Goal: Understand process/instructions

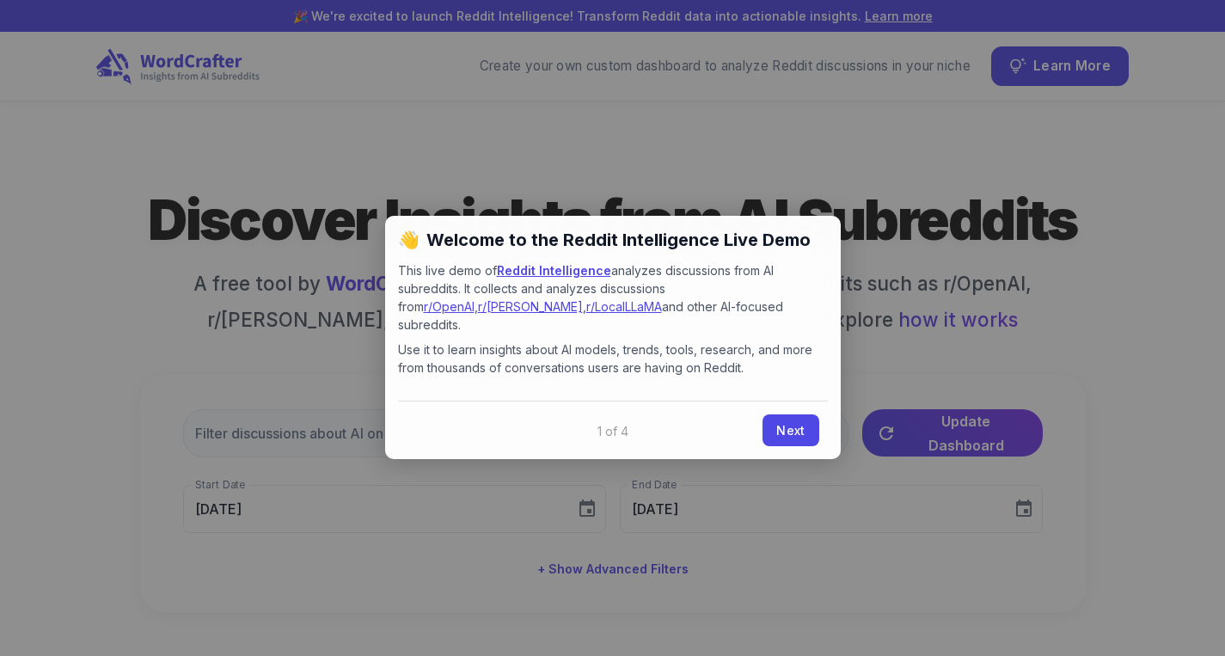
type input "[DATE]"
click at [780, 413] on link "Next" at bounding box center [790, 429] width 56 height 32
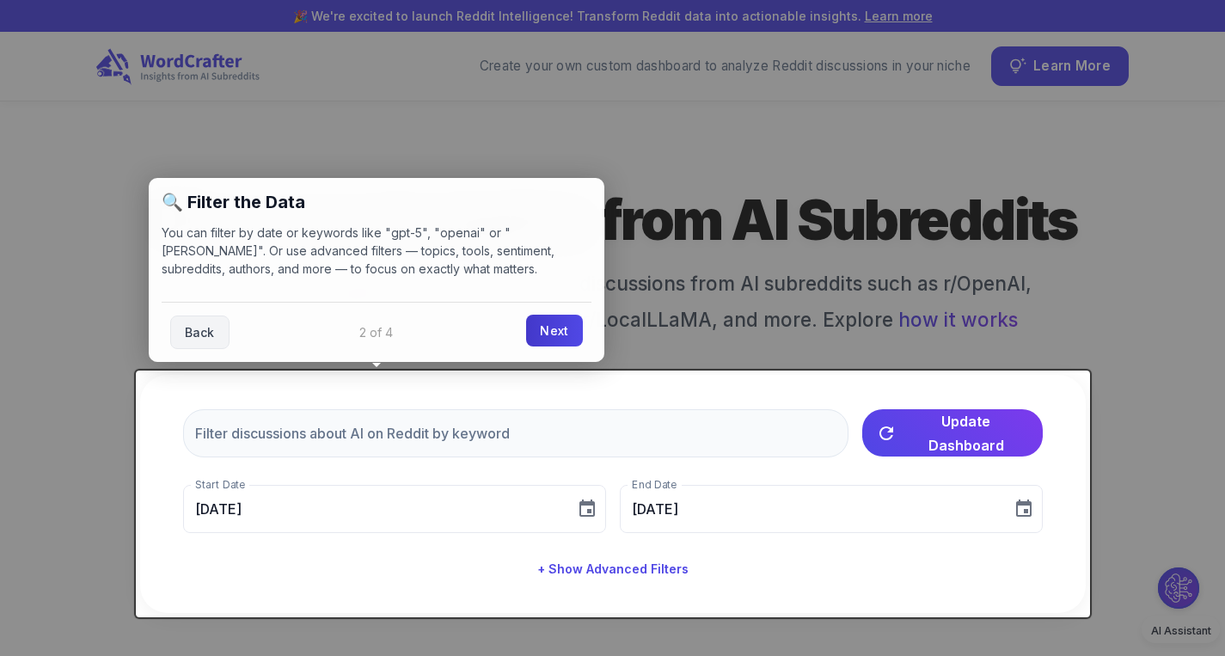
click at [549, 339] on link "Next" at bounding box center [554, 331] width 56 height 32
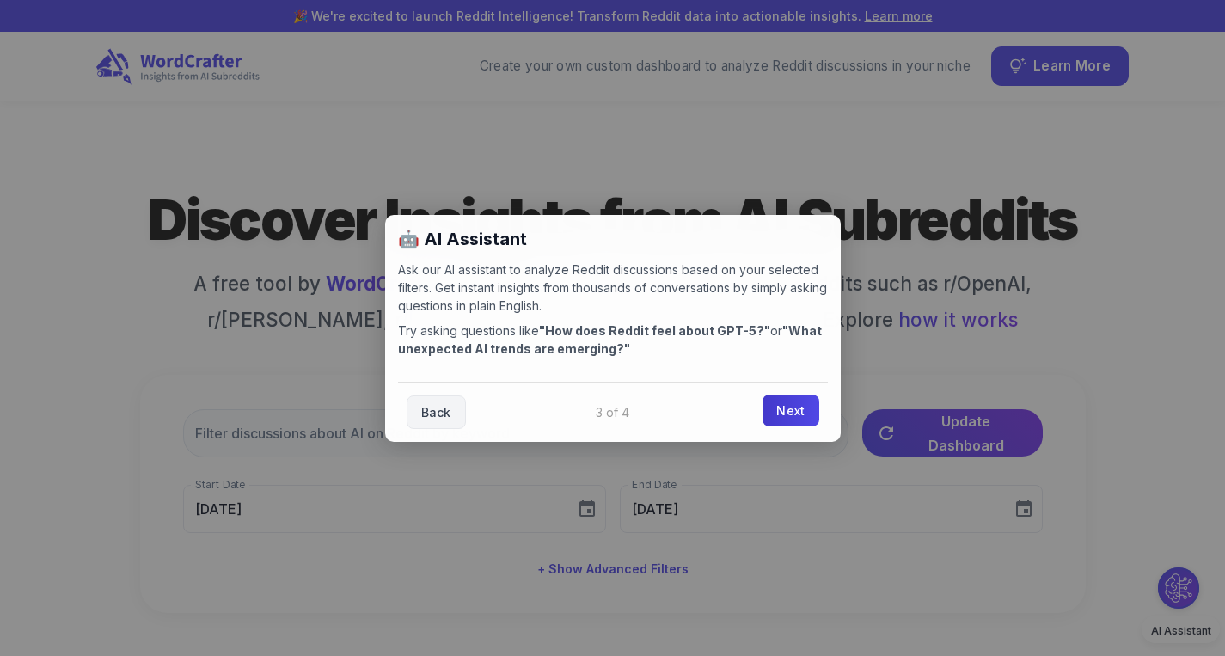
click at [795, 417] on link "Next" at bounding box center [790, 411] width 56 height 32
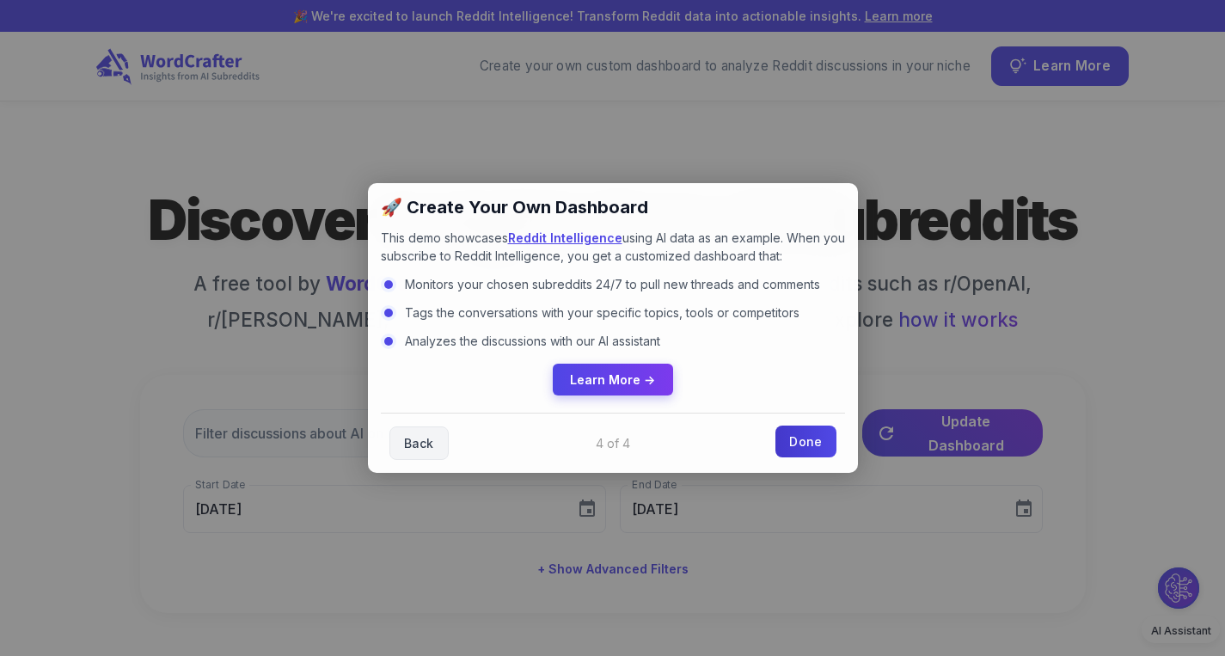
click at [808, 444] on link "Done" at bounding box center [805, 442] width 60 height 32
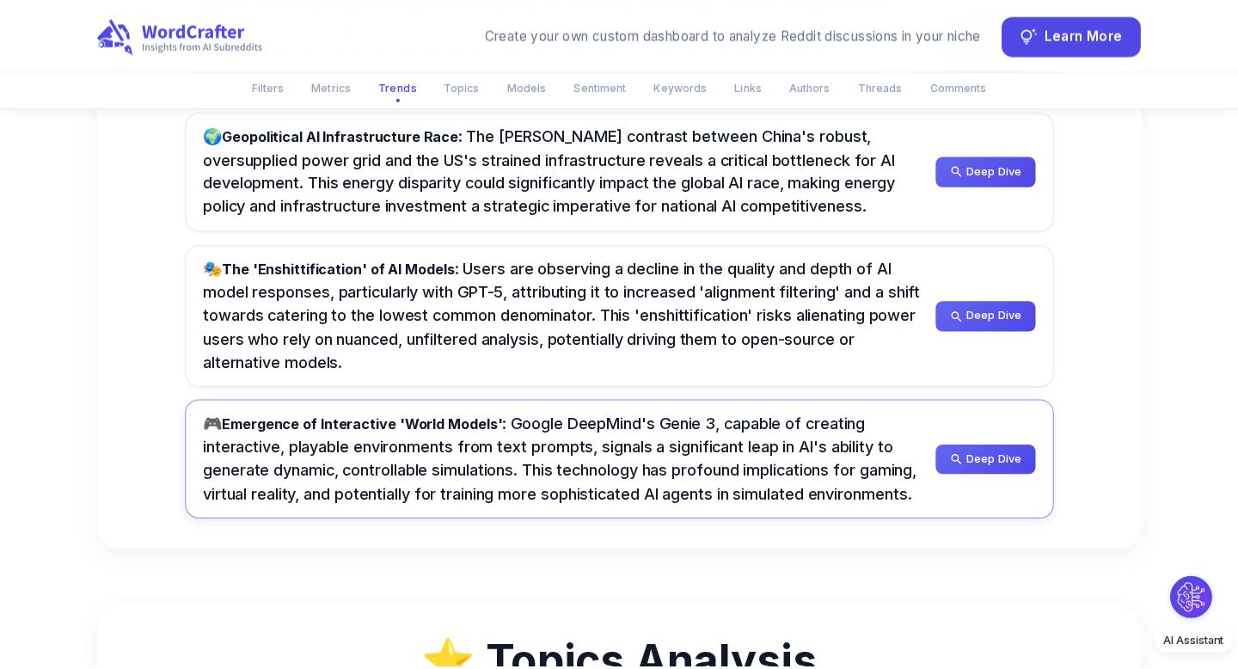
scroll to position [1298, 0]
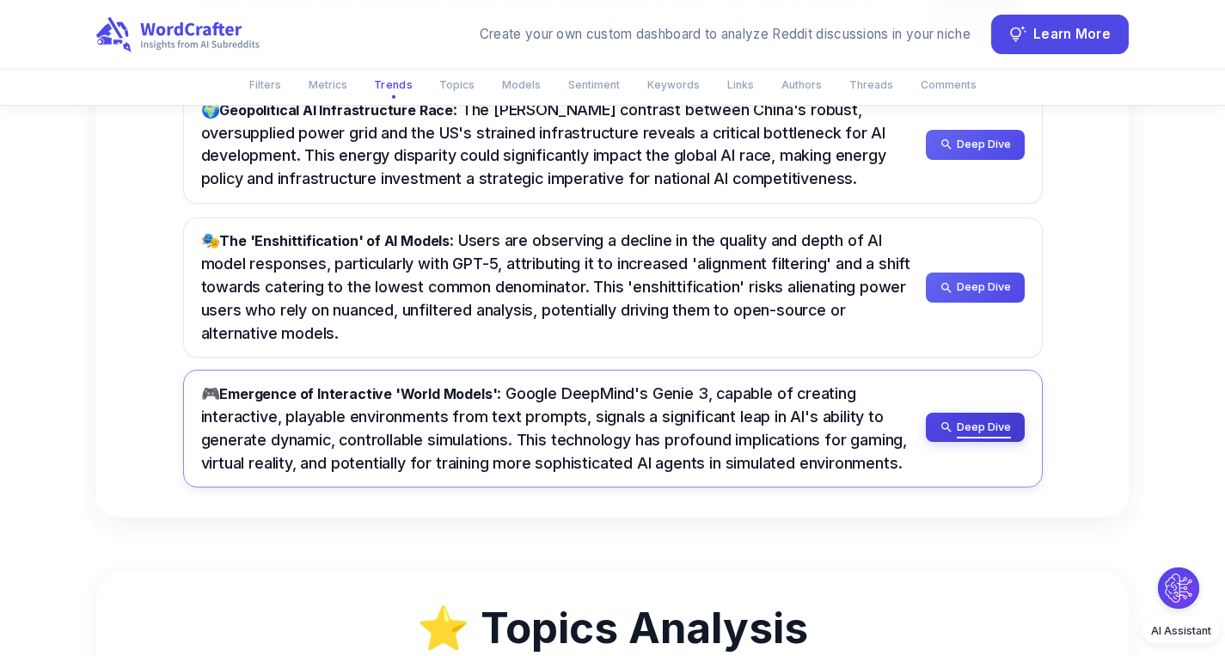
click at [945, 422] on icon "button" at bounding box center [947, 427] width 14 height 14
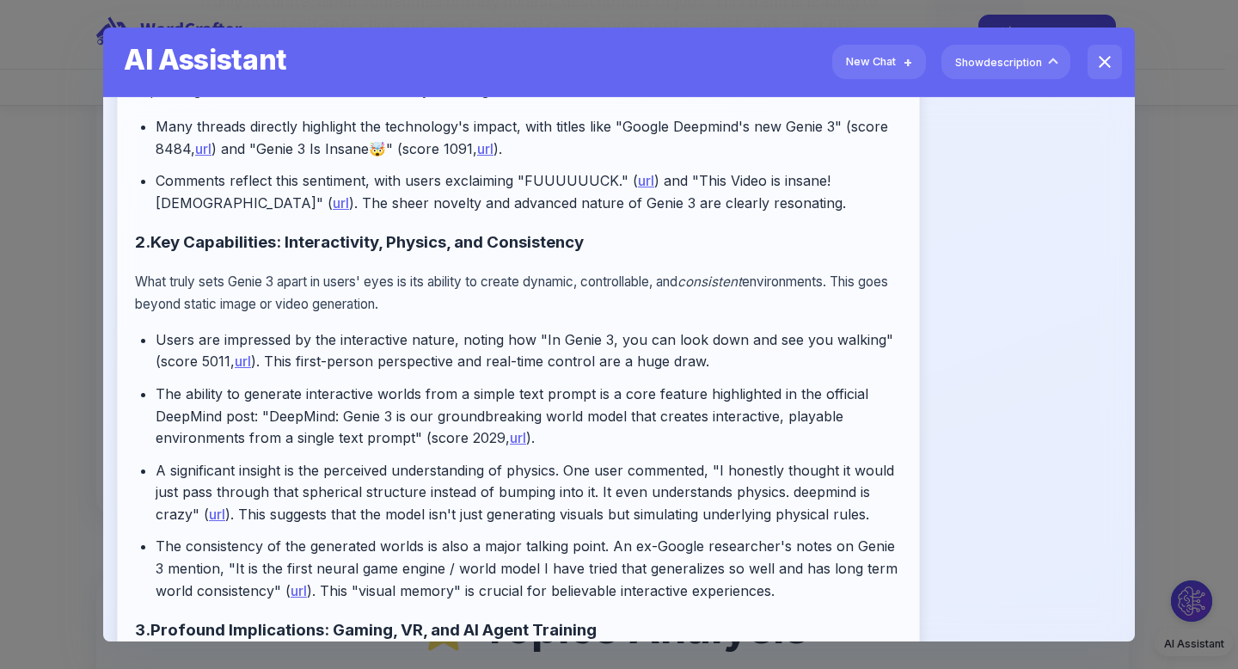
scroll to position [395, 0]
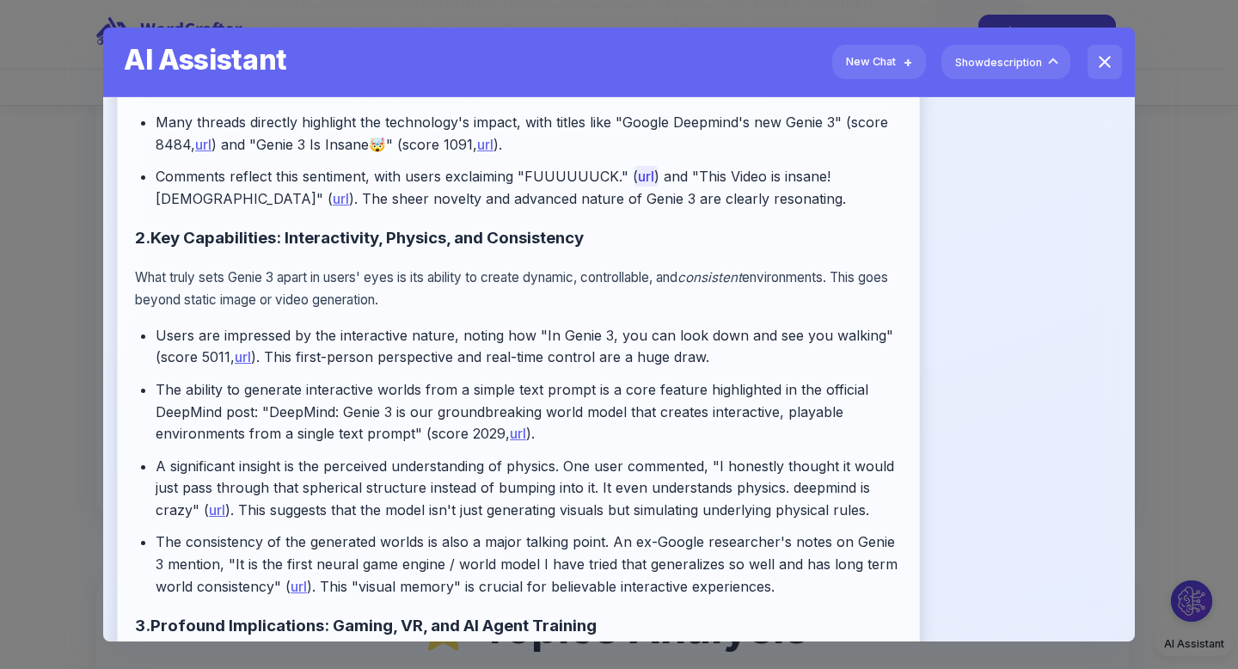
click at [637, 175] on link "url" at bounding box center [645, 176] width 23 height 21
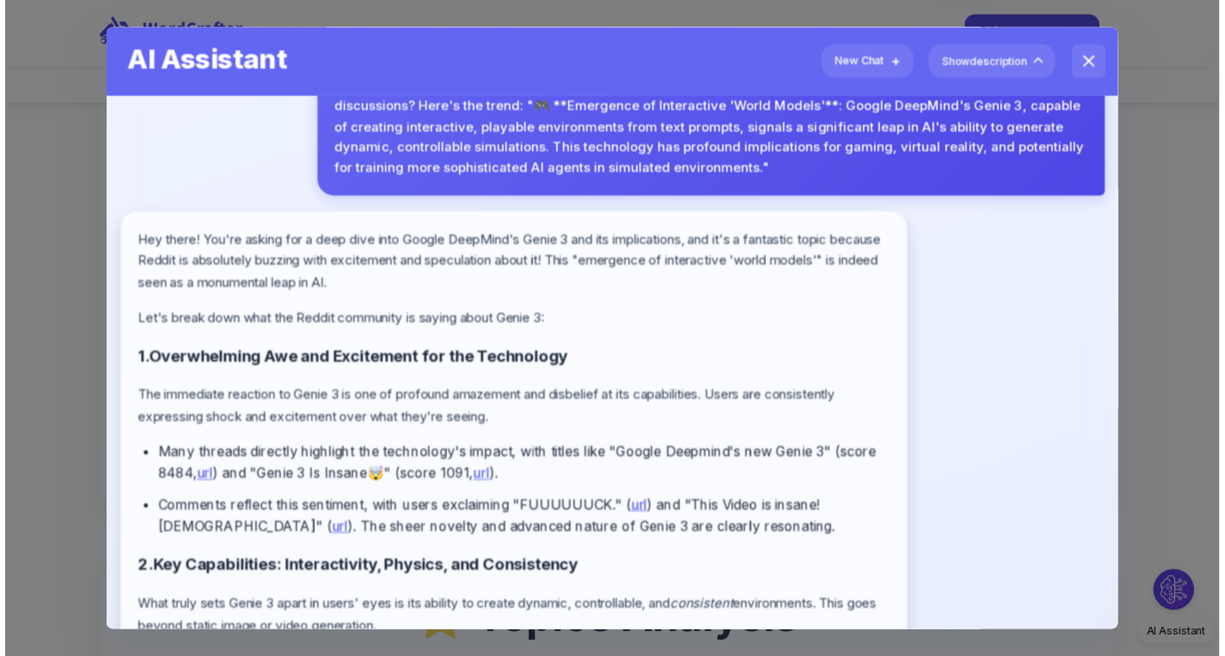
scroll to position [0, 0]
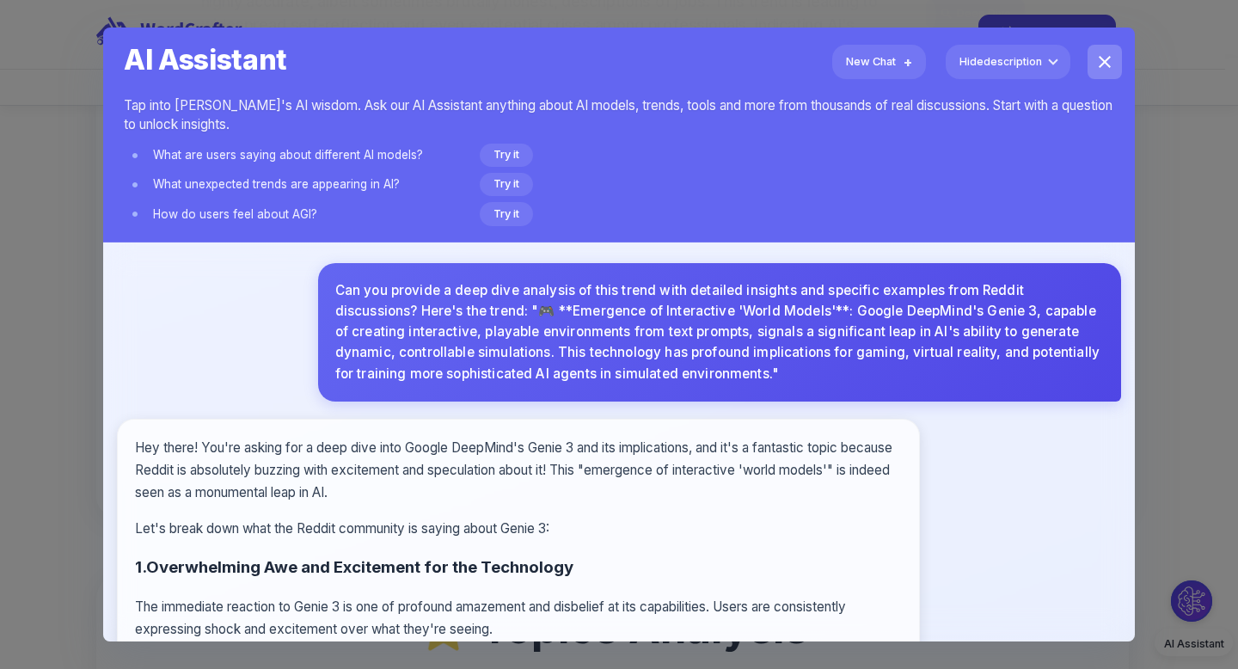
click at [1099, 58] on icon "close" at bounding box center [1105, 62] width 12 height 12
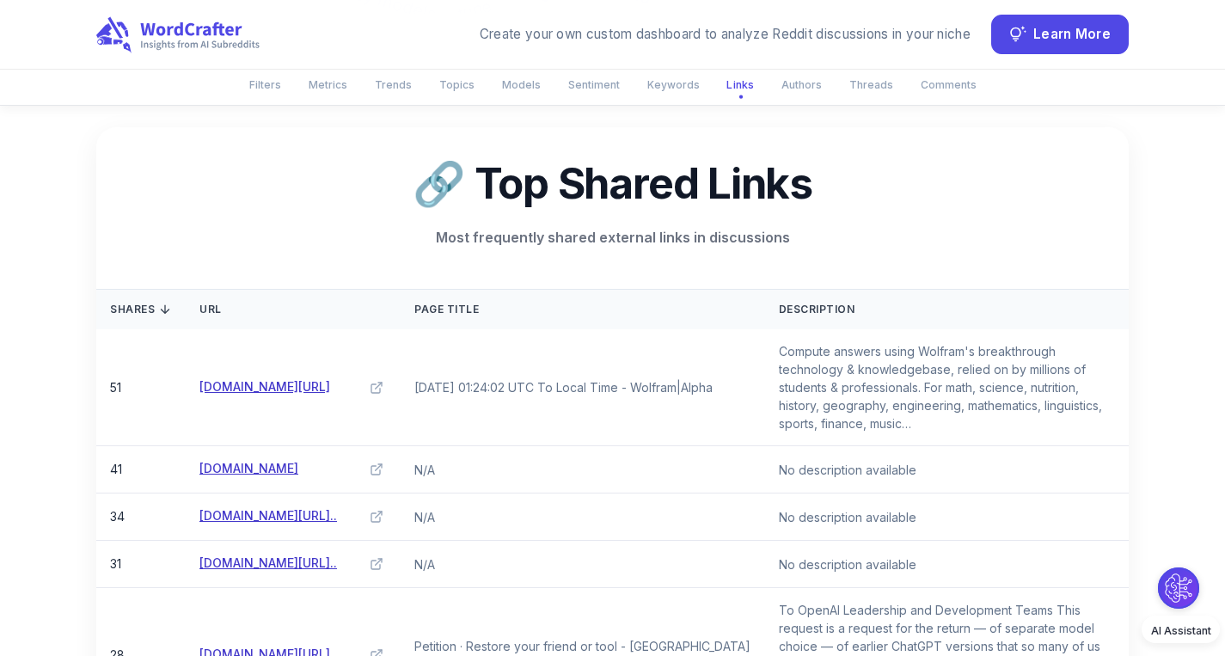
scroll to position [5904, 0]
